Goal: Task Accomplishment & Management: Manage account settings

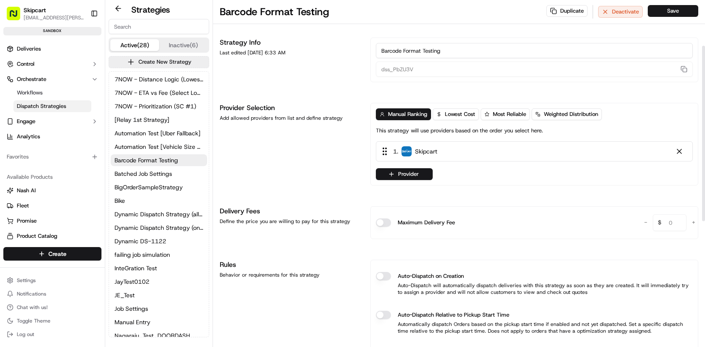
scroll to position [90, 0]
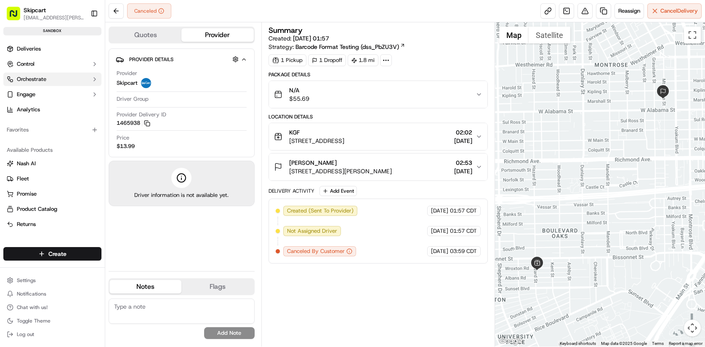
click at [48, 78] on button "Orchestrate" at bounding box center [52, 78] width 98 height 13
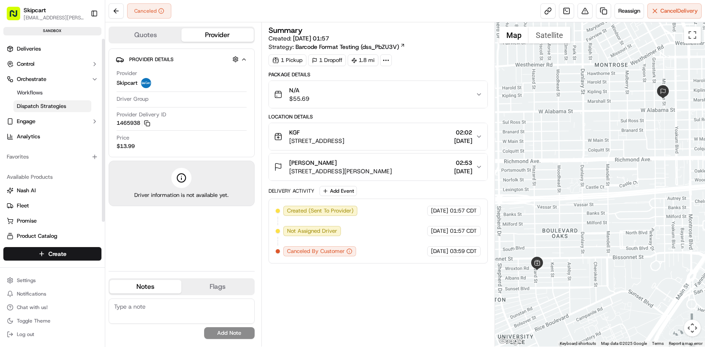
click at [64, 106] on span "Dispatch Strategies" at bounding box center [41, 106] width 49 height 8
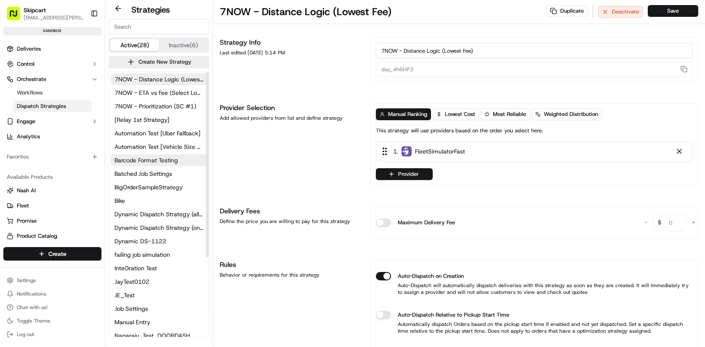
click at [151, 163] on span "Barcode Format Testing" at bounding box center [147, 160] width 64 height 8
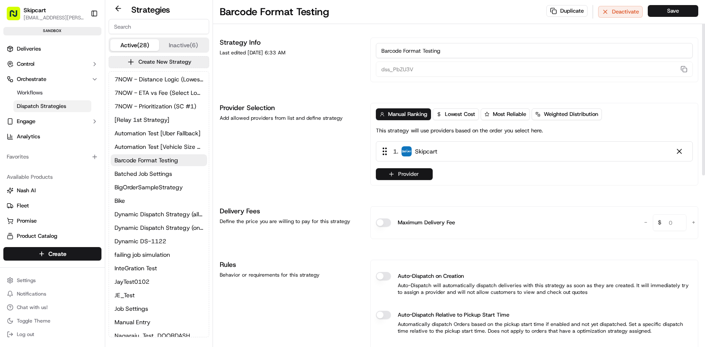
click at [416, 177] on button "Provider" at bounding box center [404, 174] width 57 height 12
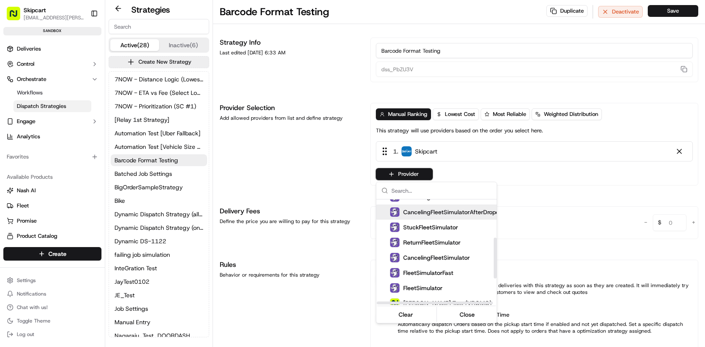
scroll to position [138, 0]
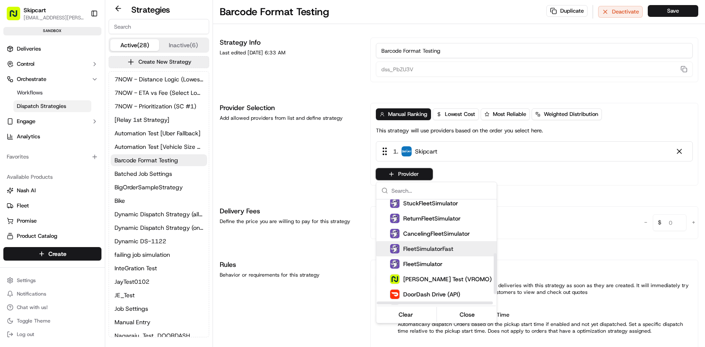
click at [428, 246] on span "FleetSimulatorFast" at bounding box center [428, 248] width 50 height 8
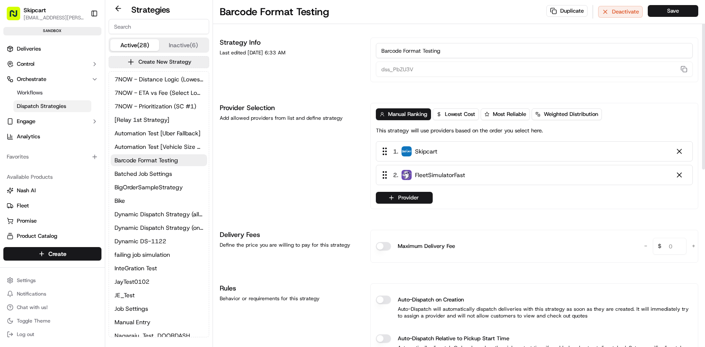
drag, startPoint x: 385, startPoint y: 173, endPoint x: 388, endPoint y: 158, distance: 15.9
click at [388, 158] on html "Skipcart ramesh.kumhar@skipcart.com Toggle Sidebar sandbox Deliveries Control O…" at bounding box center [352, 173] width 705 height 347
drag, startPoint x: 386, startPoint y: 172, endPoint x: 387, endPoint y: 142, distance: 30.3
click at [387, 142] on div "1 . Skipcart 2 . FleetSimulatorFast" at bounding box center [534, 163] width 317 height 44
click at [675, 15] on button "Save" at bounding box center [673, 11] width 51 height 12
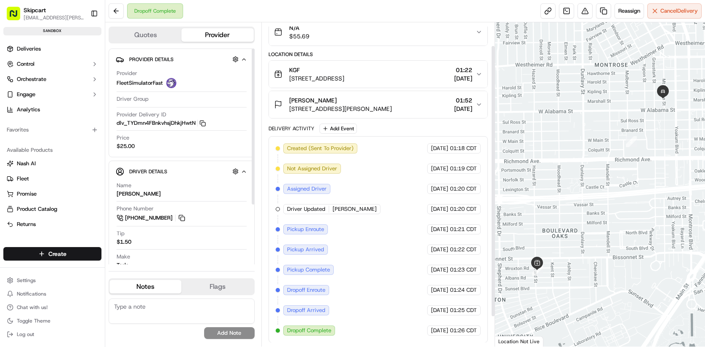
scroll to position [63, 0]
drag, startPoint x: 287, startPoint y: 230, endPoint x: 330, endPoint y: 230, distance: 43.0
click at [330, 230] on div "Created (Sent To Provider) FleetSimulatorFast 19/09/2025 01:18 CDT Not Assigned…" at bounding box center [378, 239] width 205 height 192
click at [322, 232] on div "Pickup Enroute" at bounding box center [305, 229] width 45 height 10
drag, startPoint x: 296, startPoint y: 228, endPoint x: 319, endPoint y: 229, distance: 23.2
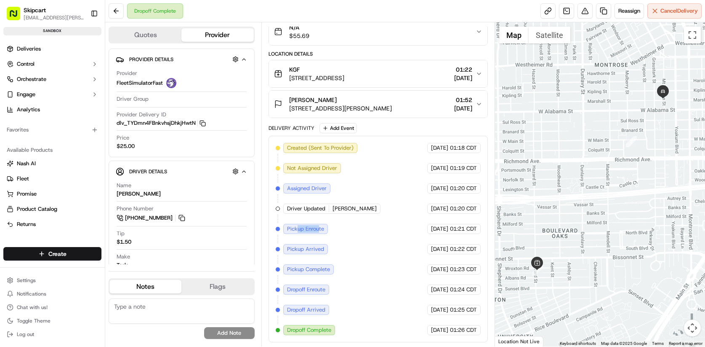
click at [319, 229] on span "Pickup Enroute" at bounding box center [305, 229] width 37 height 8
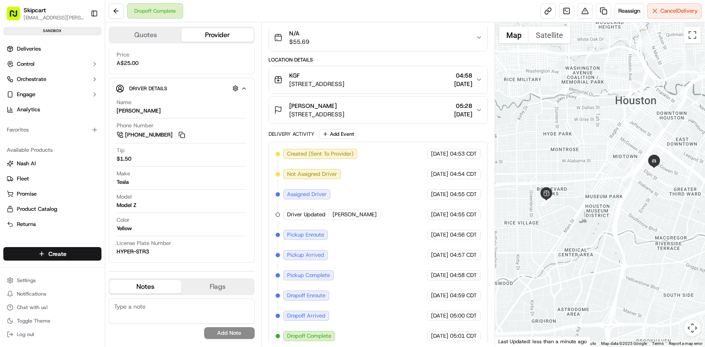
scroll to position [63, 0]
